Goal: Transaction & Acquisition: Subscribe to service/newsletter

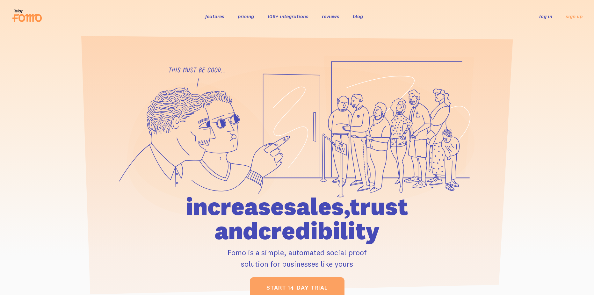
click at [244, 17] on link "pricing" at bounding box center [246, 16] width 16 height 6
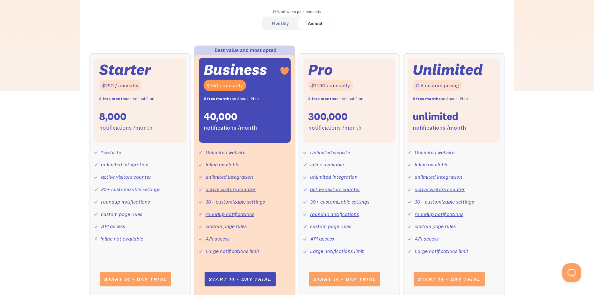
scroll to position [219, 0]
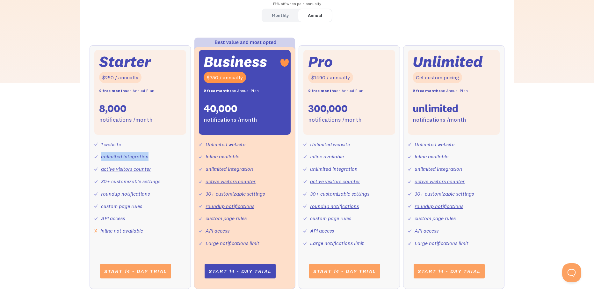
drag, startPoint x: 102, startPoint y: 157, endPoint x: 148, endPoint y: 158, distance: 46.2
click at [148, 158] on div "unlimited integration" at bounding box center [124, 156] width 47 height 9
drag, startPoint x: 120, startPoint y: 185, endPoint x: 156, endPoint y: 185, distance: 36.3
click at [156, 185] on div "30+ customizable settings" at bounding box center [130, 181] width 59 height 9
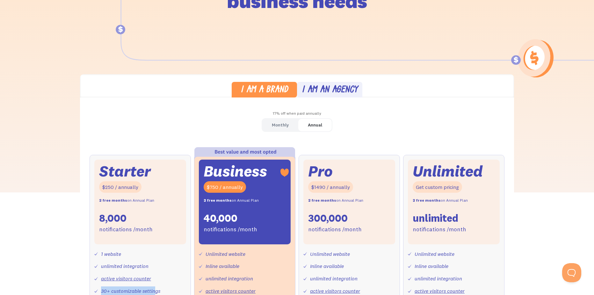
scroll to position [0, 0]
